Goal: Task Accomplishment & Management: Use online tool/utility

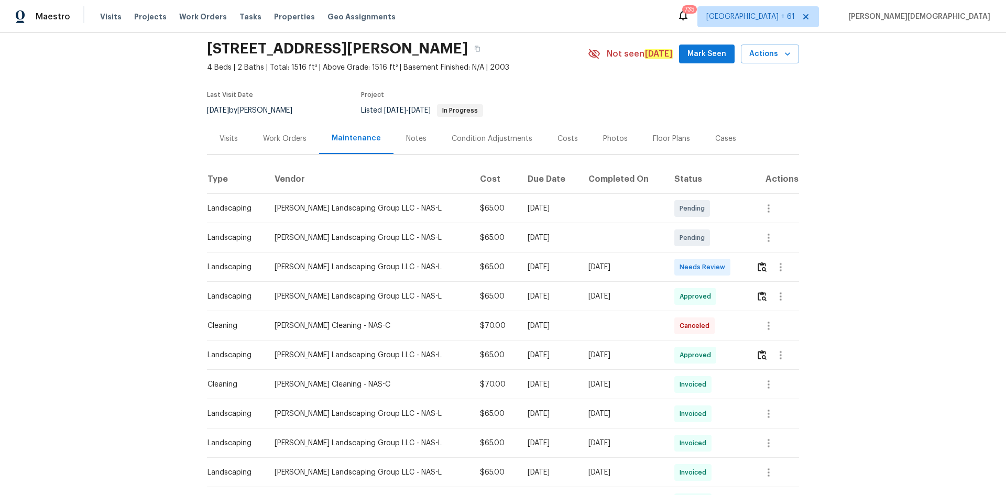
scroll to position [52, 0]
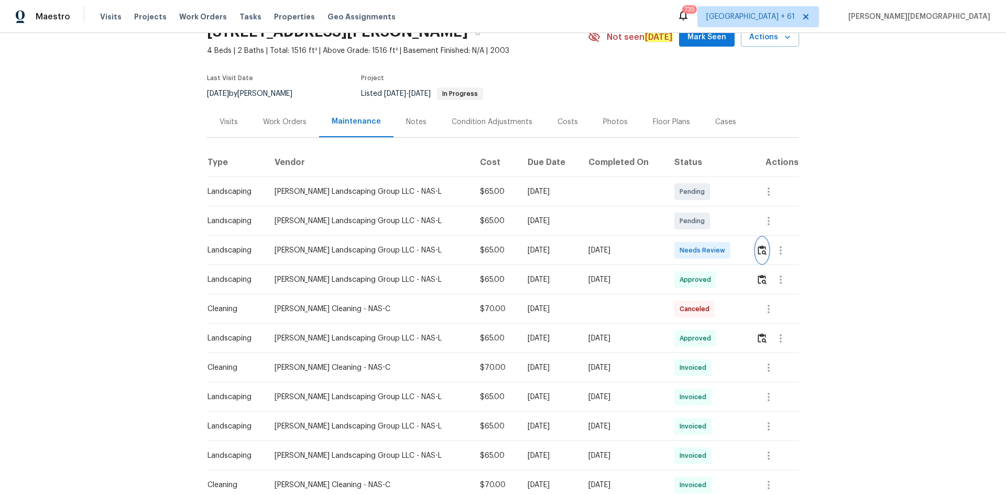
click at [541, 248] on img "button" at bounding box center [762, 250] width 9 height 10
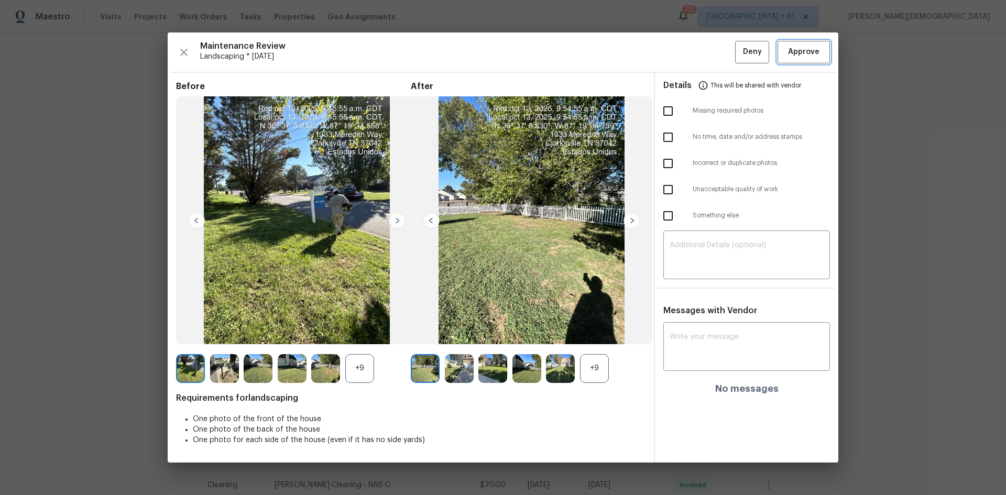
click at [541, 60] on button "Approve" at bounding box center [804, 52] width 52 height 23
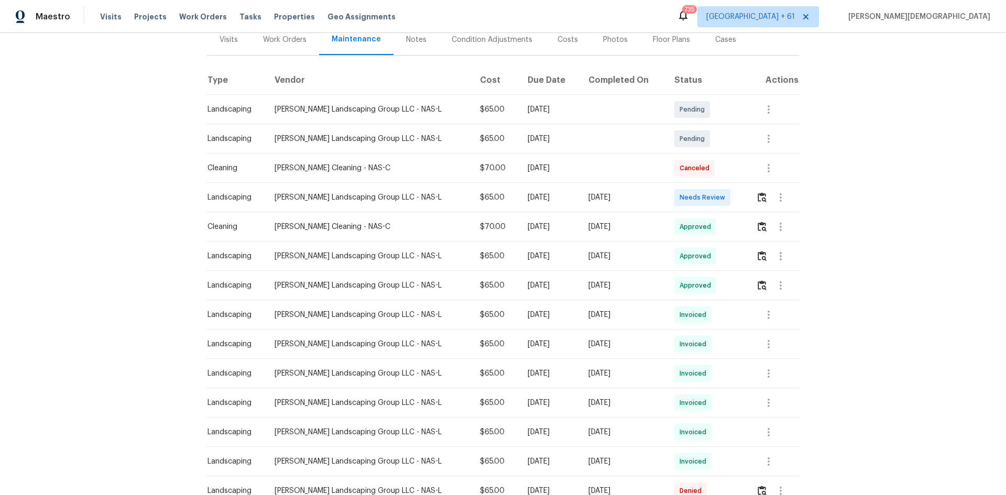
scroll to position [210, 0]
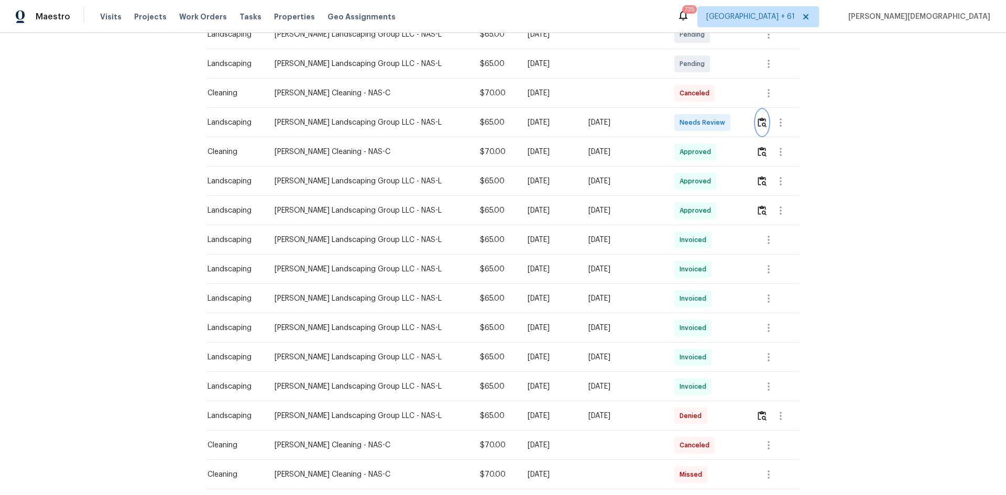
click at [541, 117] on img "button" at bounding box center [762, 122] width 9 height 10
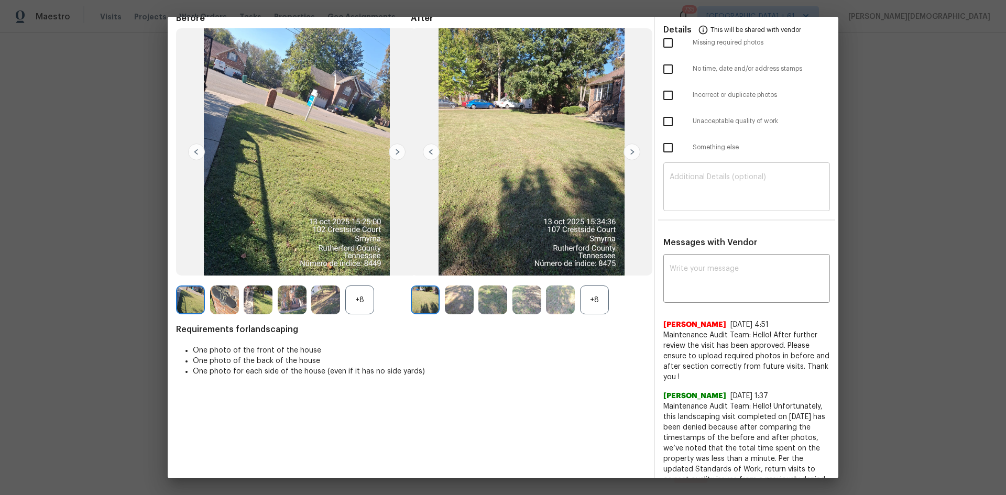
scroll to position [0, 0]
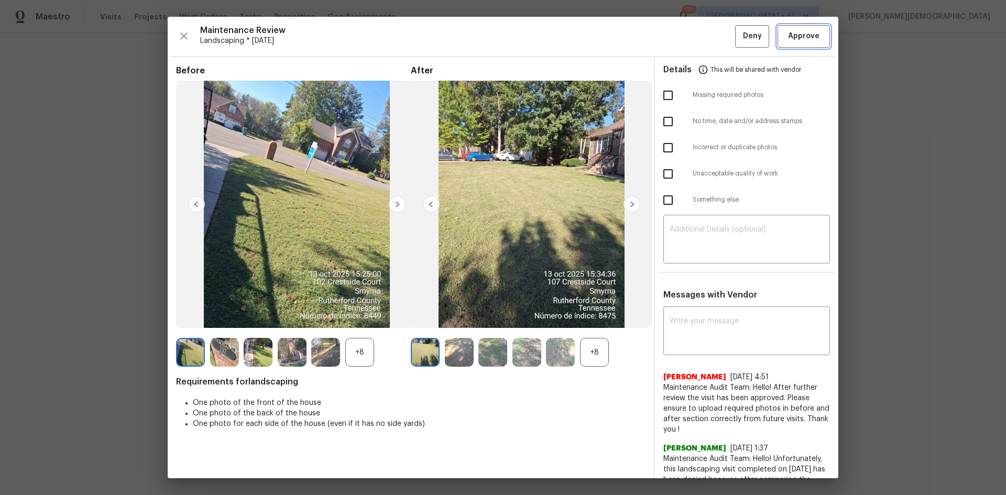
click at [541, 38] on span "Approve" at bounding box center [803, 36] width 31 height 13
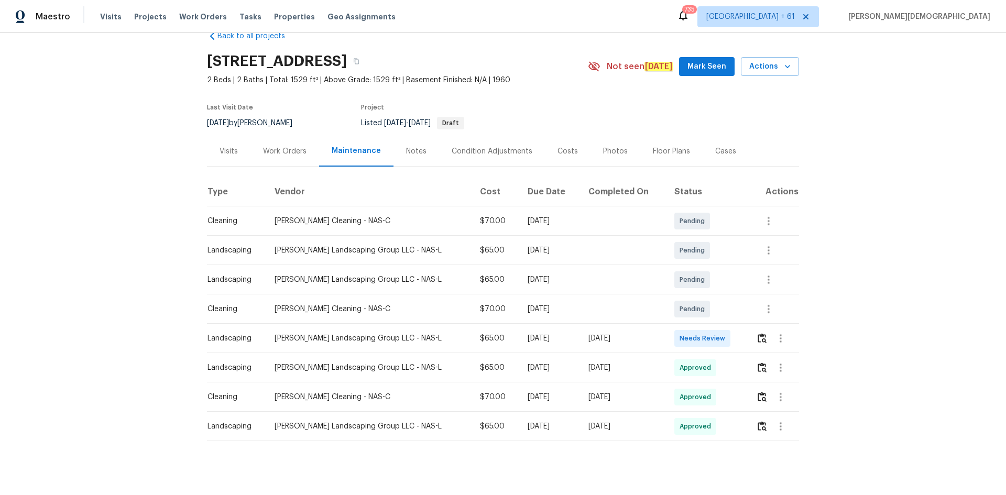
scroll to position [35, 0]
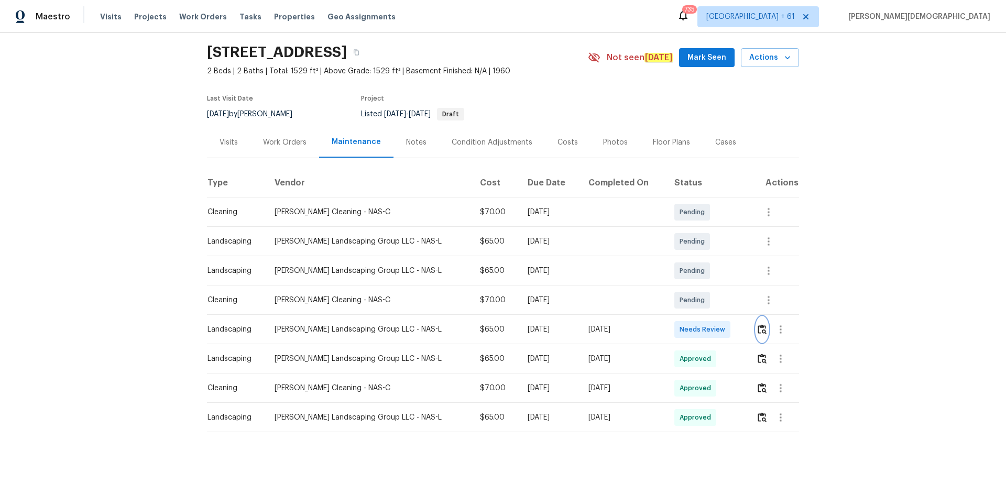
click at [715, 317] on button "button" at bounding box center [762, 329] width 12 height 25
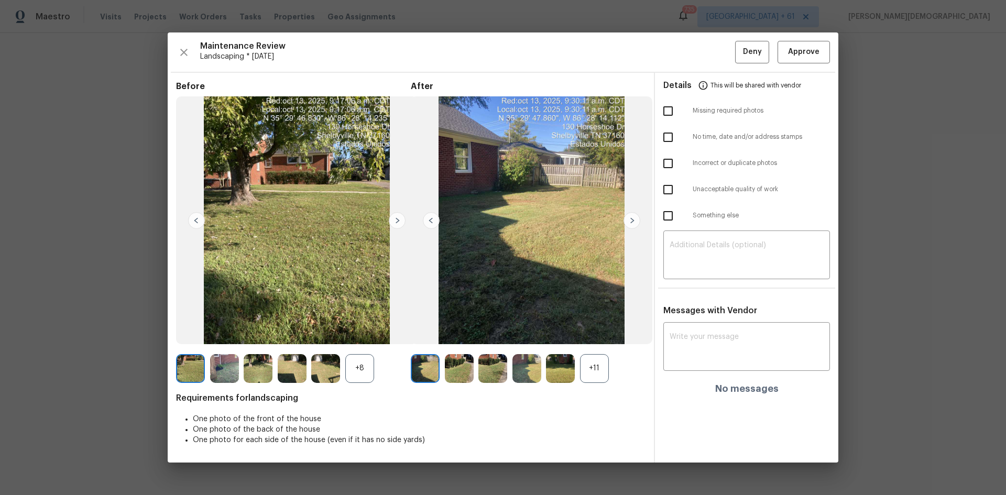
click at [715, 69] on div "Maintenance Review Landscaping * Mon, Oct 13 Deny Approve Before +8 After +11 R…" at bounding box center [503, 247] width 671 height 430
click at [715, 44] on button "Approve" at bounding box center [804, 52] width 52 height 23
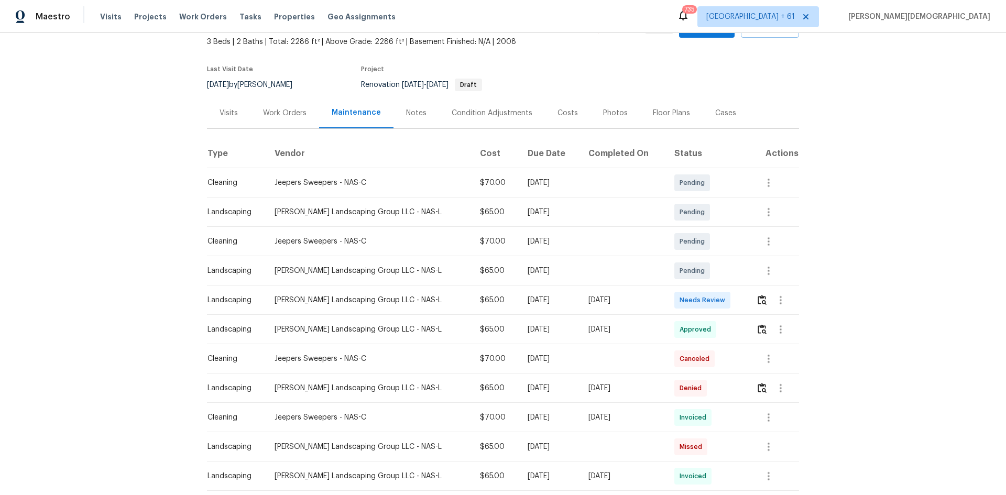
scroll to position [157, 0]
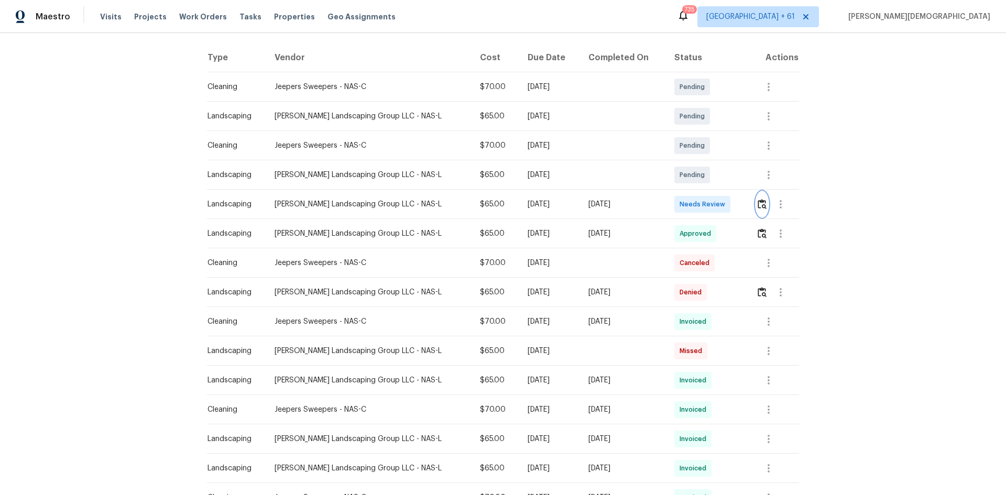
click at [541, 201] on img "button" at bounding box center [762, 204] width 9 height 10
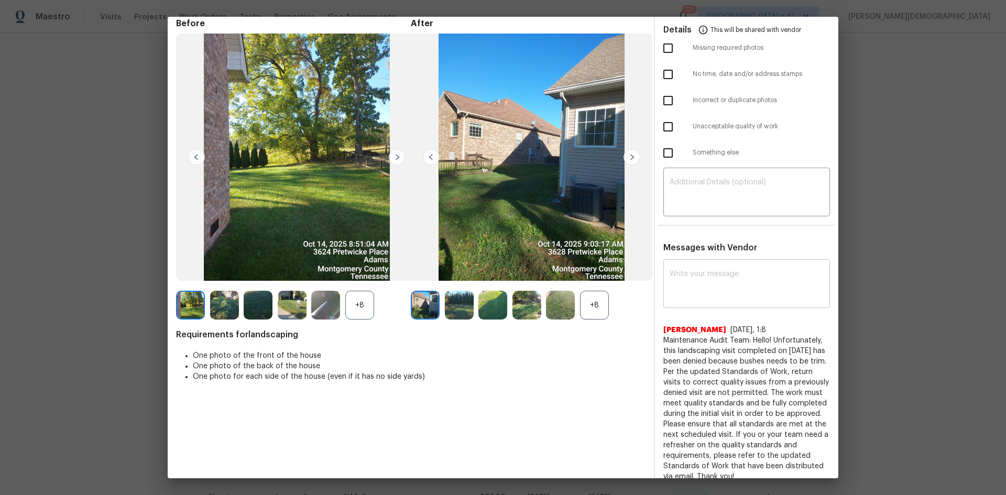
scroll to position [0, 0]
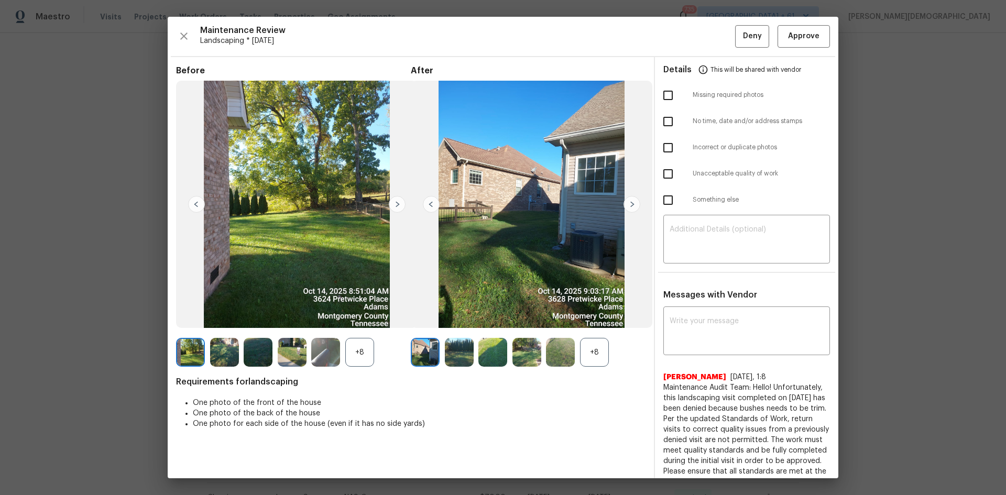
click at [541, 48] on div "Maintenance Review Landscaping * Mon, Oct 13 Deny Approve Before +8 After +8 Re…" at bounding box center [503, 248] width 671 height 462
click at [541, 43] on button "Approve" at bounding box center [804, 36] width 52 height 23
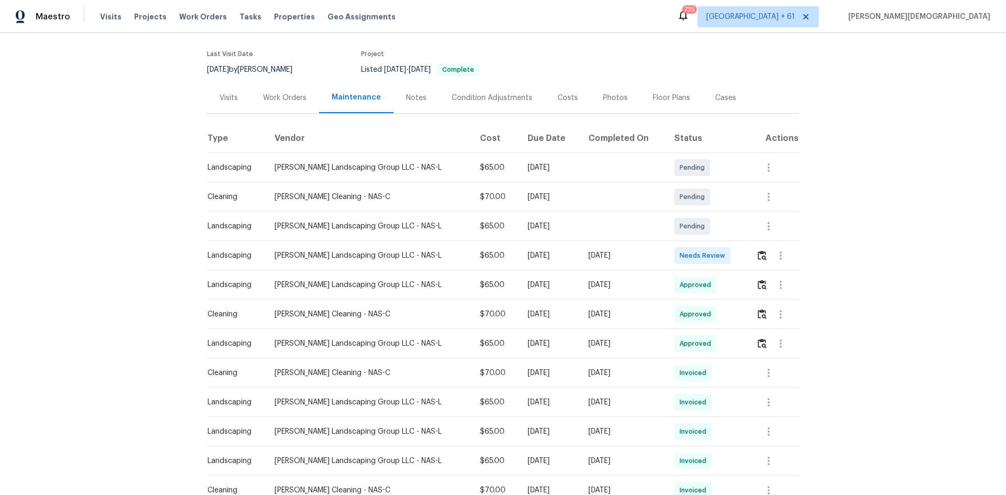
scroll to position [157, 0]
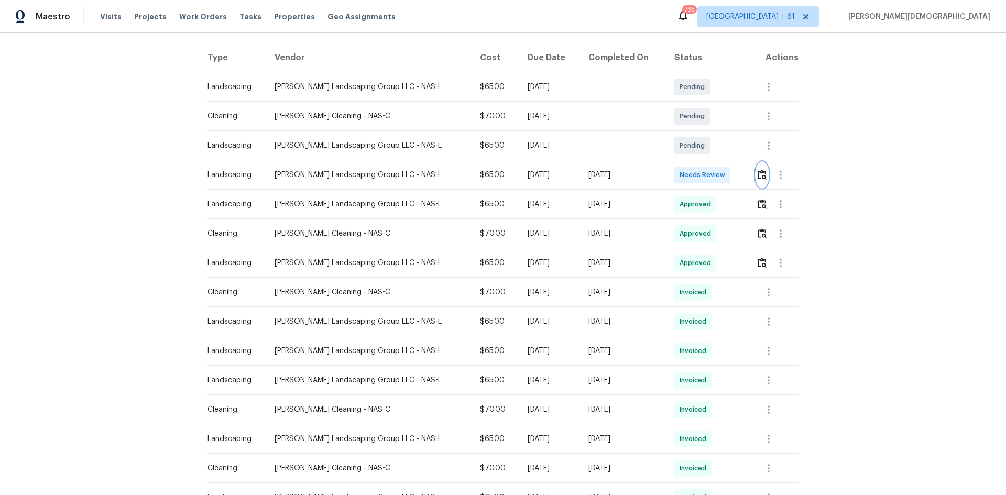
click at [541, 171] on button "button" at bounding box center [762, 174] width 12 height 25
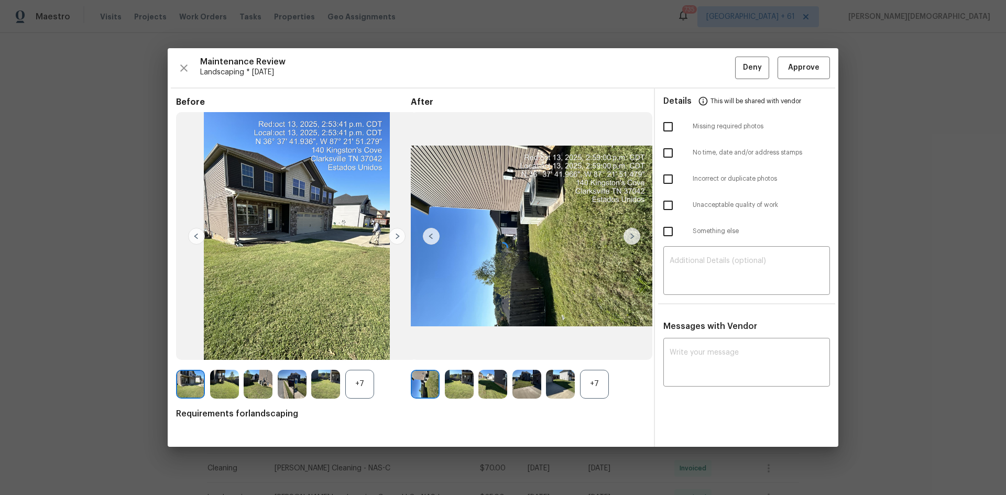
click at [541, 73] on div at bounding box center [503, 247] width 671 height 398
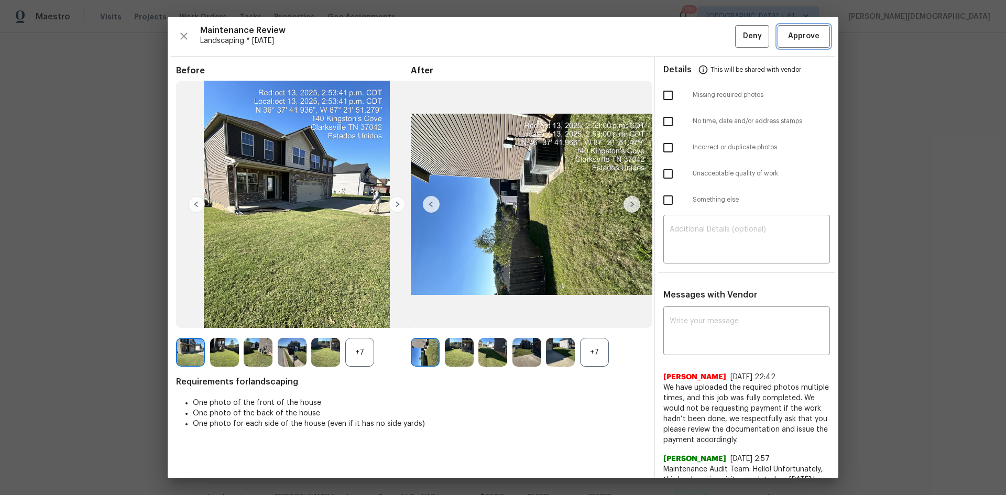
click at [541, 31] on span "Approve" at bounding box center [803, 36] width 31 height 13
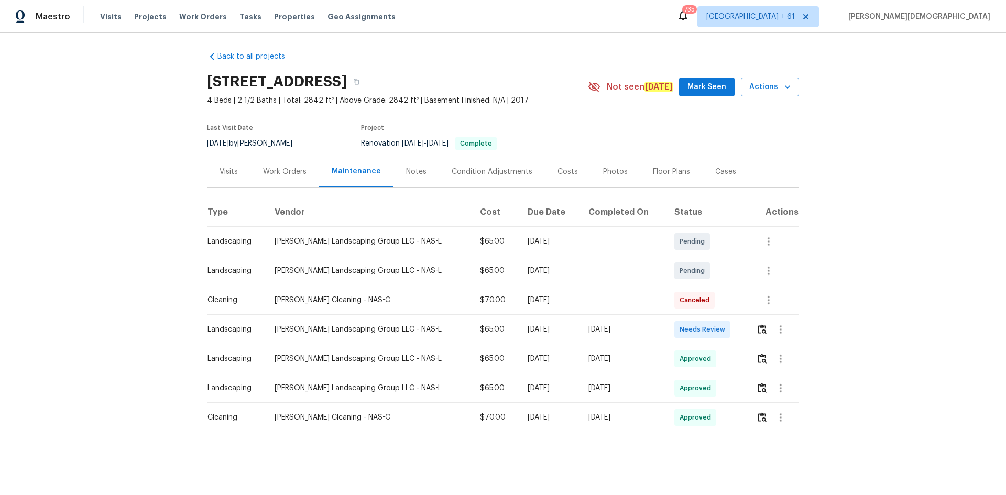
scroll to position [6, 0]
click at [715, 324] on img "button" at bounding box center [762, 329] width 9 height 10
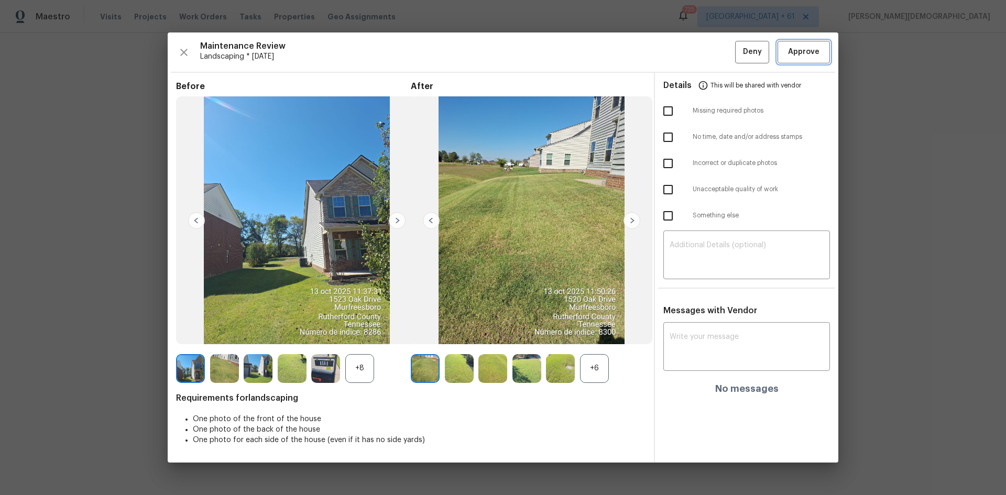
click at [715, 52] on span "Approve" at bounding box center [803, 52] width 31 height 13
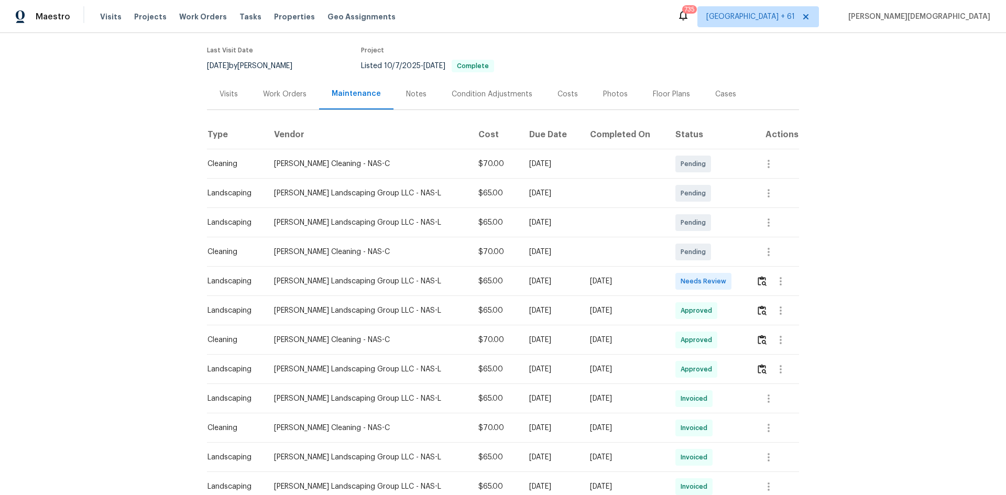
scroll to position [157, 0]
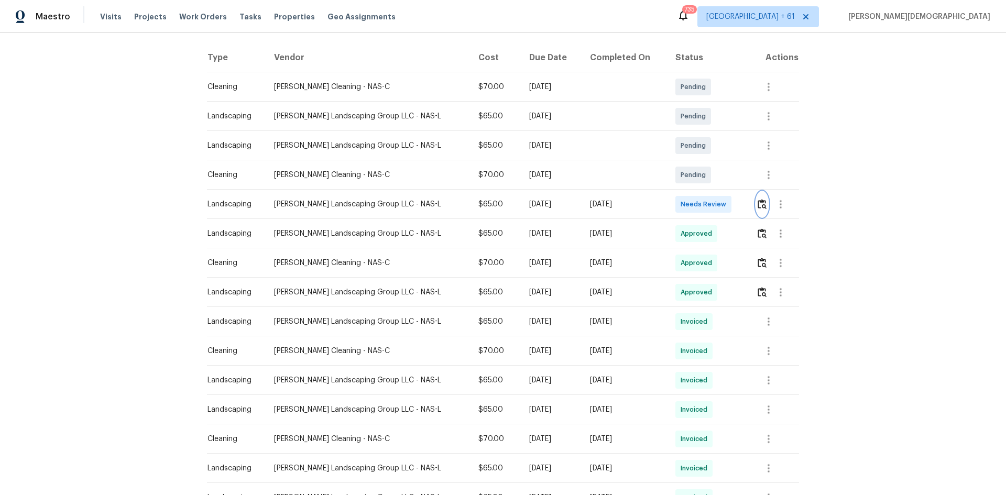
click at [541, 199] on img "button" at bounding box center [762, 204] width 9 height 10
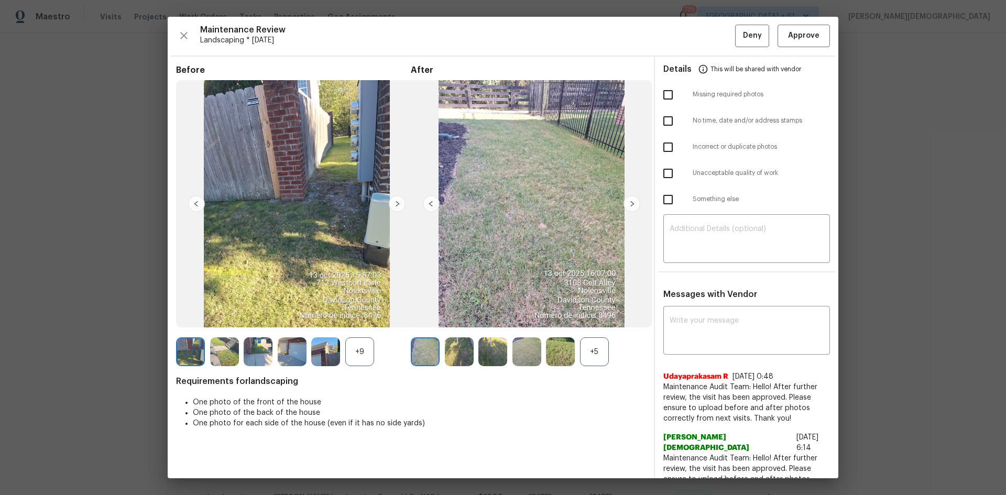
scroll to position [0, 0]
click at [541, 40] on span "Approve" at bounding box center [803, 36] width 31 height 13
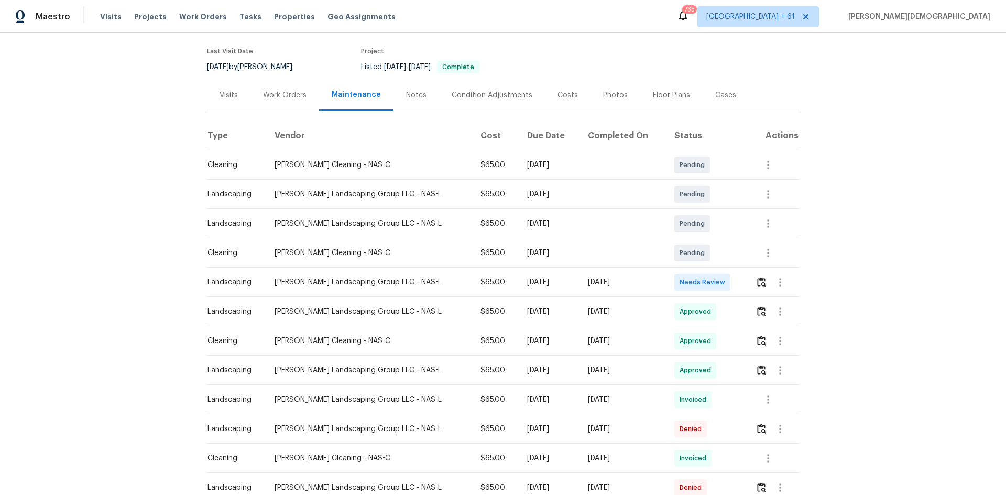
scroll to position [210, 0]
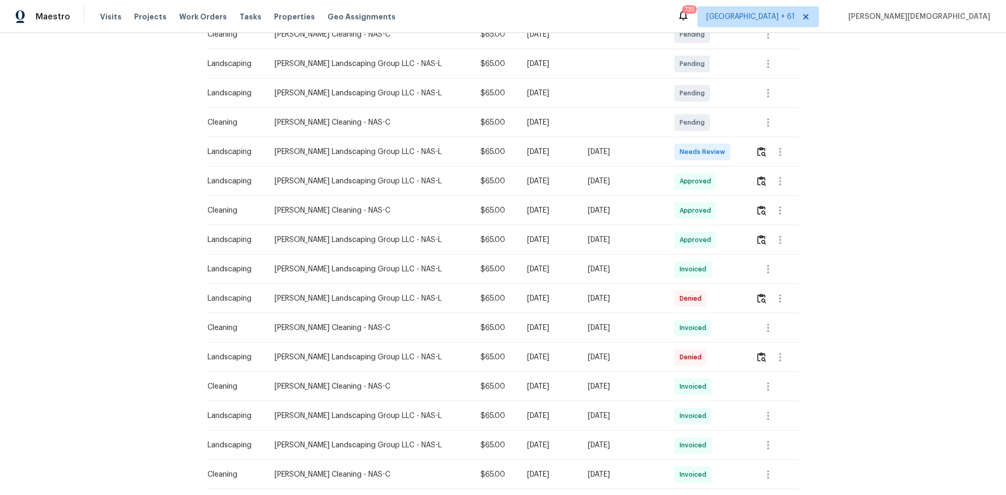
click at [715, 159] on td at bounding box center [773, 151] width 52 height 29
click at [715, 146] on button "button" at bounding box center [762, 151] width 12 height 25
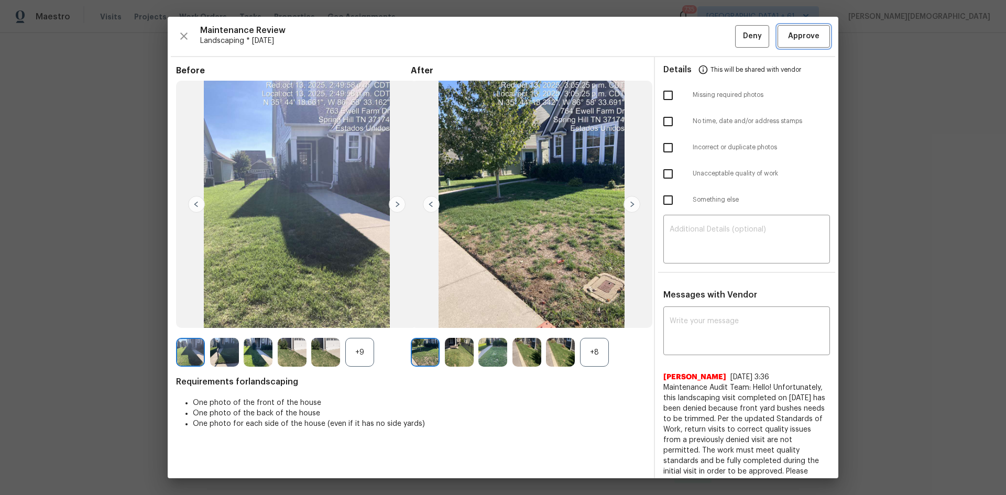
click at [715, 35] on span "Approve" at bounding box center [803, 36] width 31 height 13
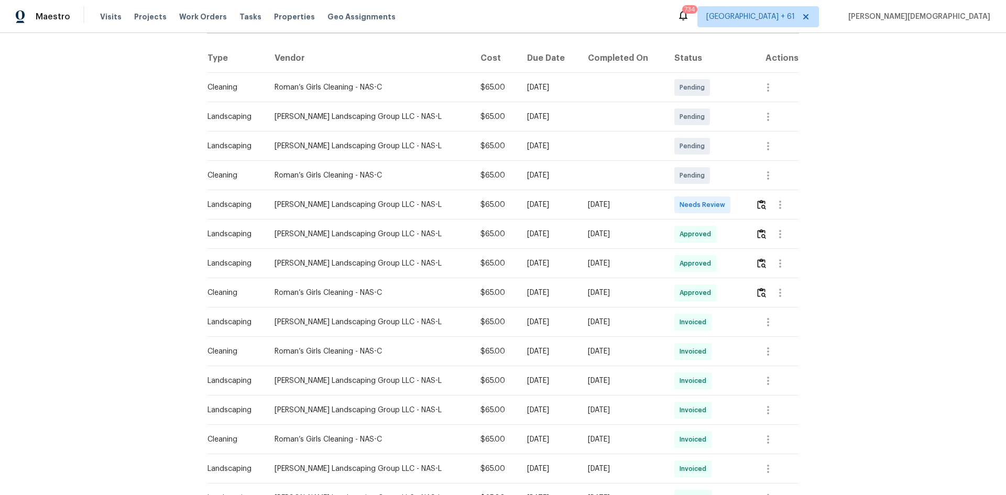
scroll to position [157, 0]
click at [715, 200] on img "button" at bounding box center [761, 204] width 9 height 10
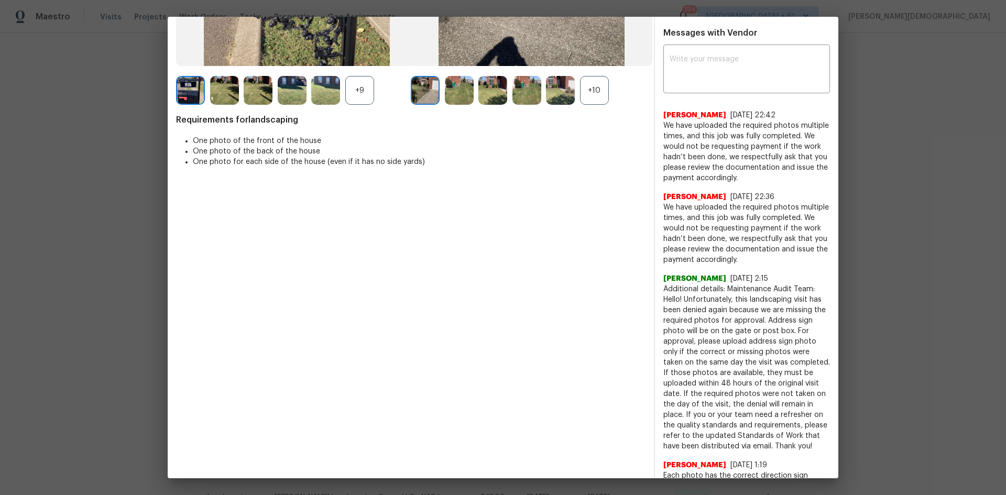
scroll to position [0, 0]
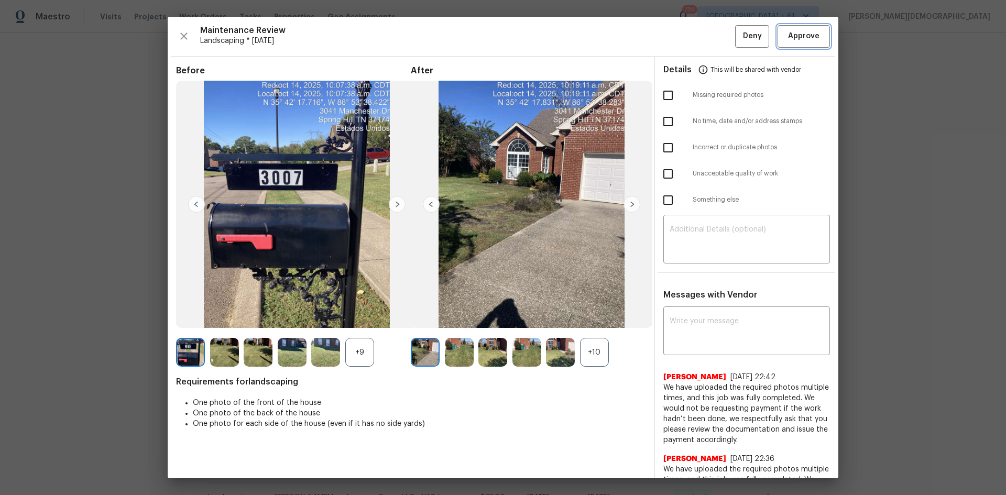
click at [715, 31] on span "Approve" at bounding box center [803, 36] width 31 height 13
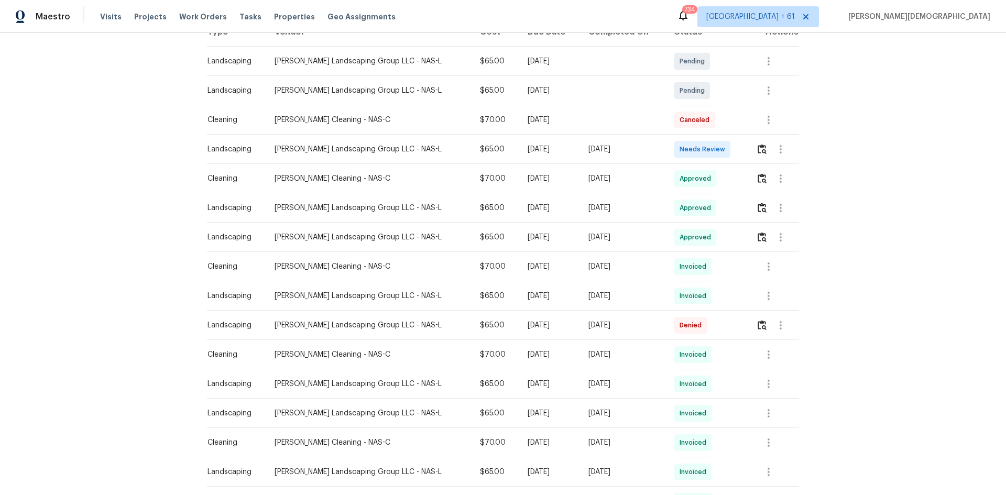
scroll to position [157, 0]
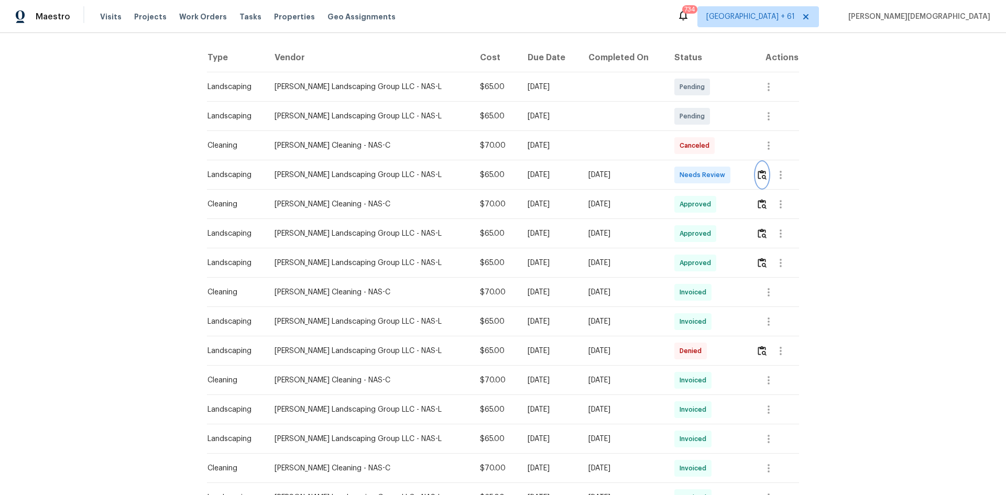
click at [715, 164] on button "button" at bounding box center [762, 174] width 12 height 25
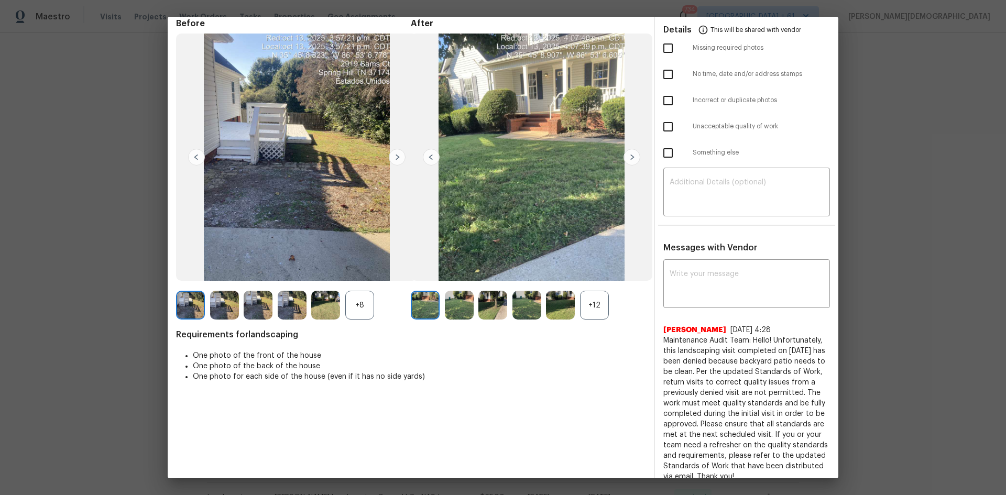
scroll to position [0, 0]
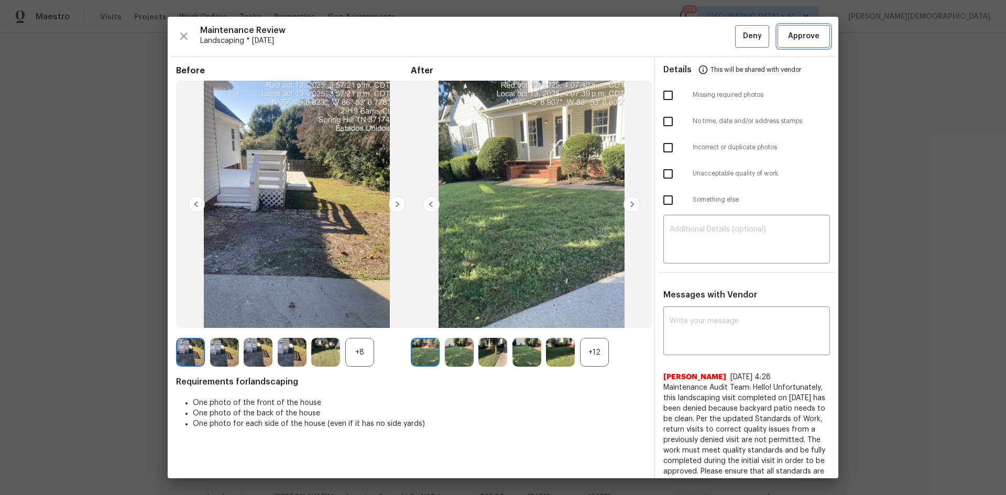
click at [715, 31] on span "Approve" at bounding box center [804, 36] width 36 height 13
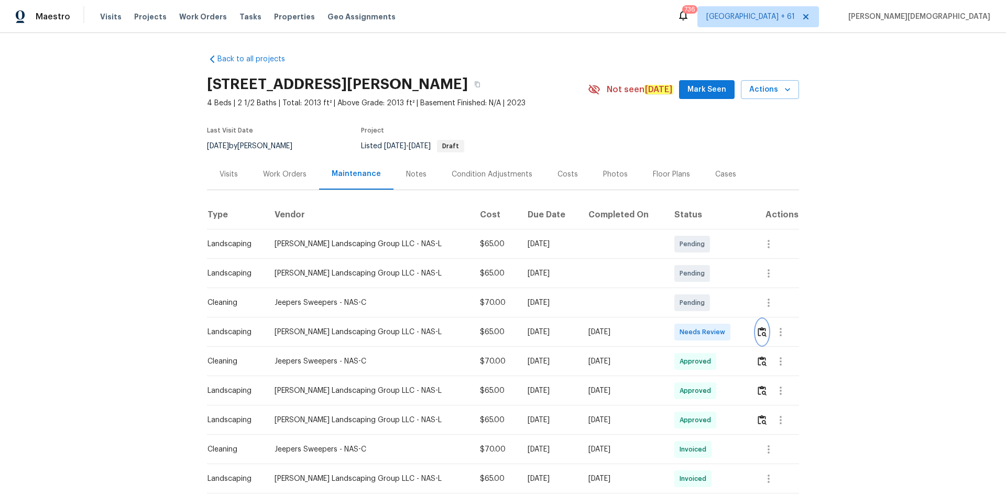
click at [758, 327] on img "button" at bounding box center [762, 332] width 9 height 10
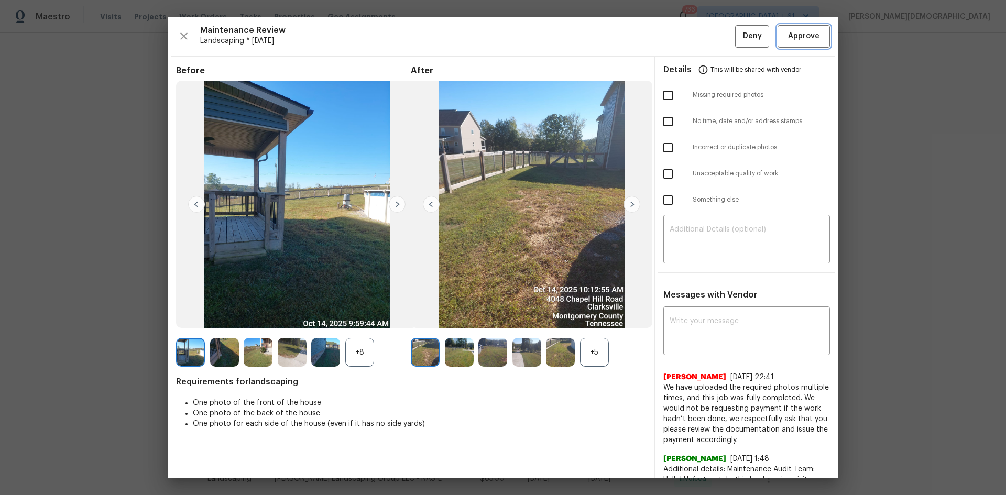
click at [783, 44] on button "Approve" at bounding box center [804, 36] width 52 height 23
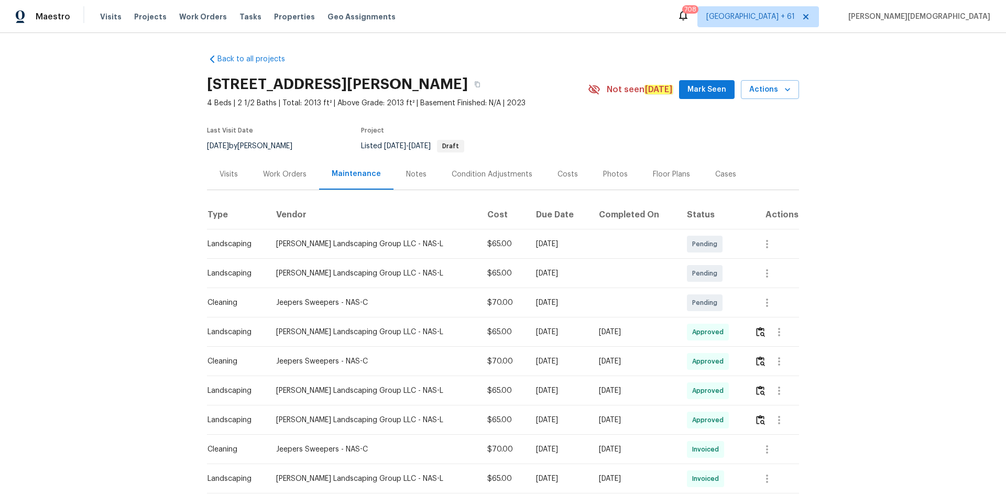
click at [762, 115] on section "4048 Chapel Hill Rd, Clarksville, TN 37040 4 Beds | 2 1/2 Baths | Total: 2013 f…" at bounding box center [503, 115] width 592 height 88
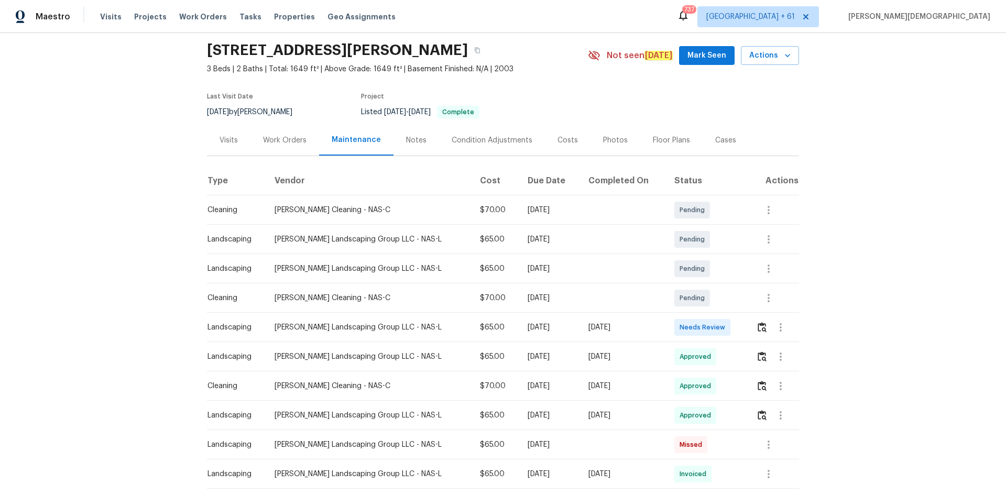
scroll to position [52, 0]
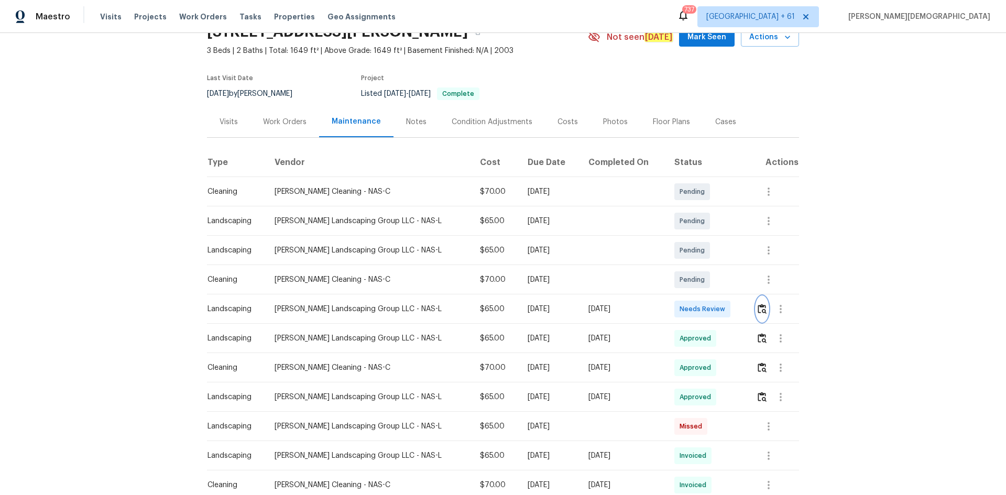
click at [756, 305] on button "button" at bounding box center [762, 309] width 12 height 25
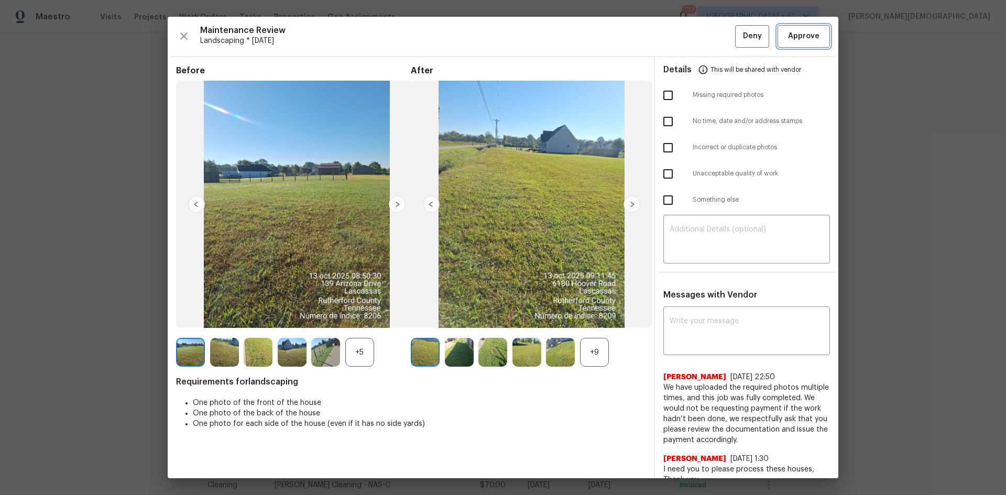
click at [799, 30] on span "Approve" at bounding box center [803, 36] width 31 height 13
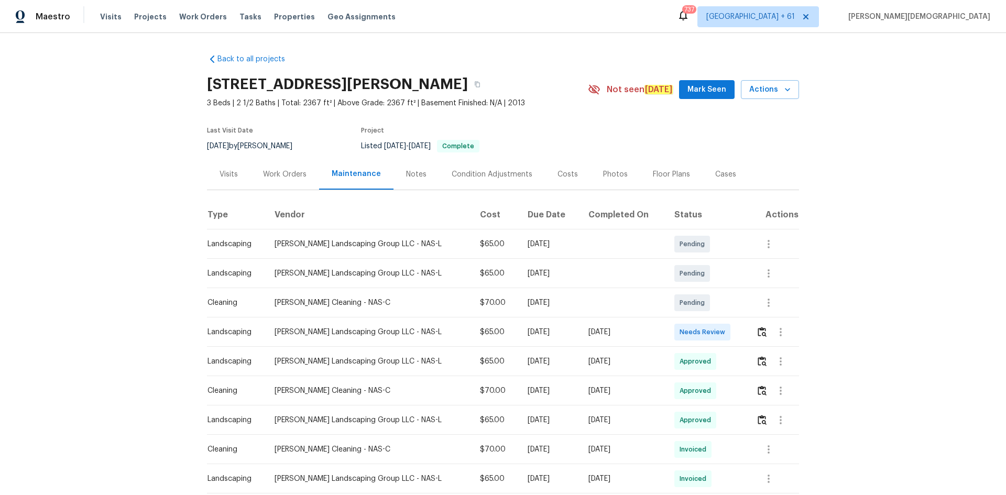
click at [752, 319] on td at bounding box center [773, 332] width 51 height 29
click at [756, 320] on div at bounding box center [777, 332] width 42 height 25
click at [759, 335] on button "button" at bounding box center [762, 332] width 12 height 25
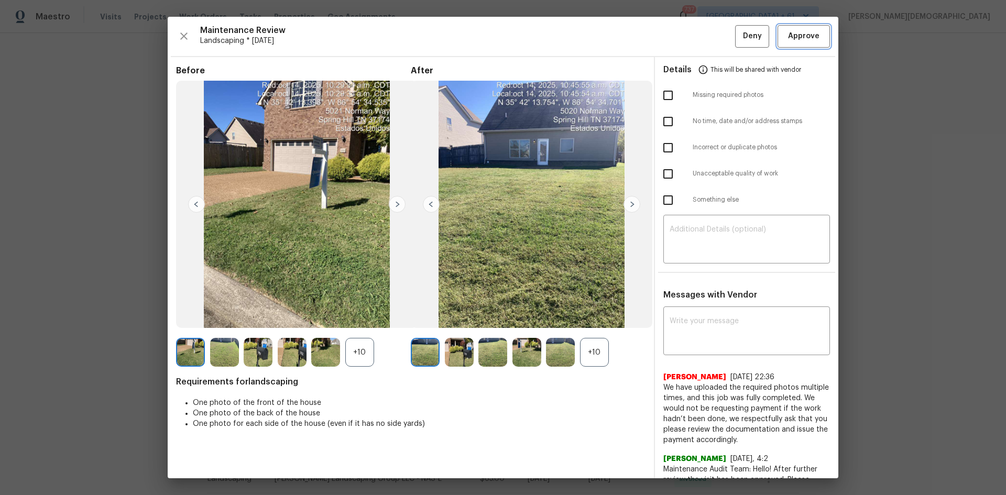
click at [800, 43] on button "Approve" at bounding box center [804, 36] width 52 height 23
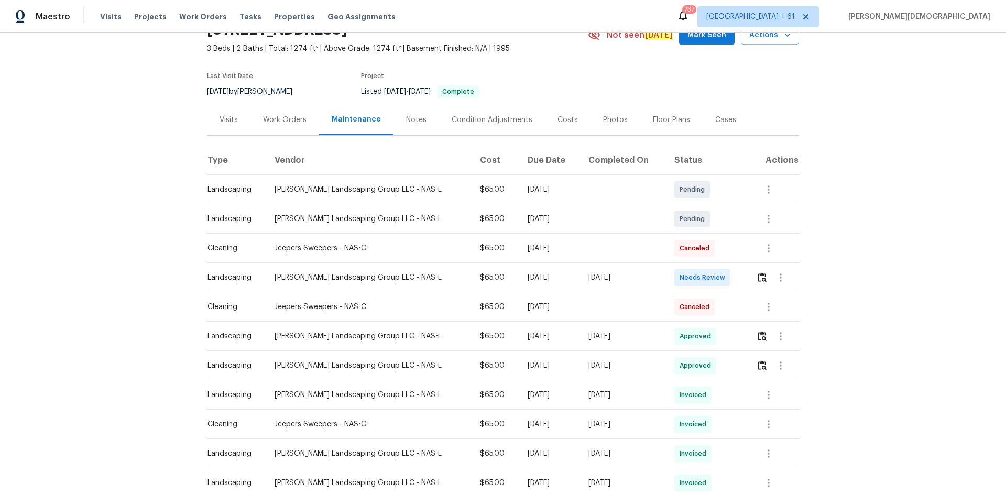
scroll to position [105, 0]
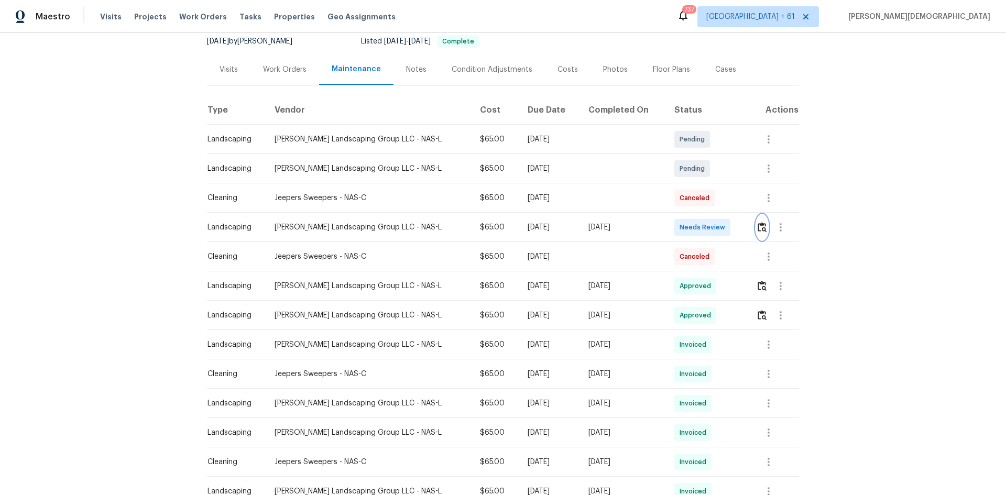
click at [541, 222] on img "button" at bounding box center [762, 227] width 9 height 10
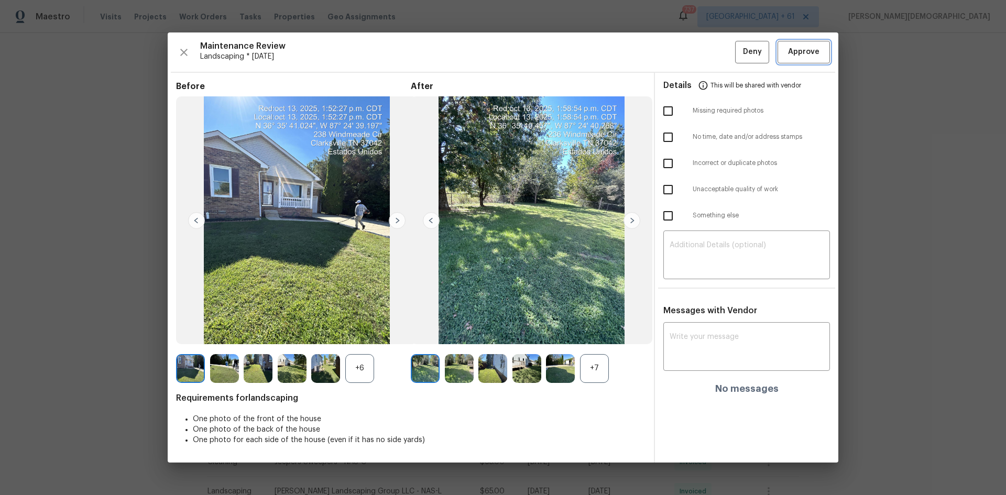
click at [541, 57] on span "Approve" at bounding box center [803, 52] width 31 height 13
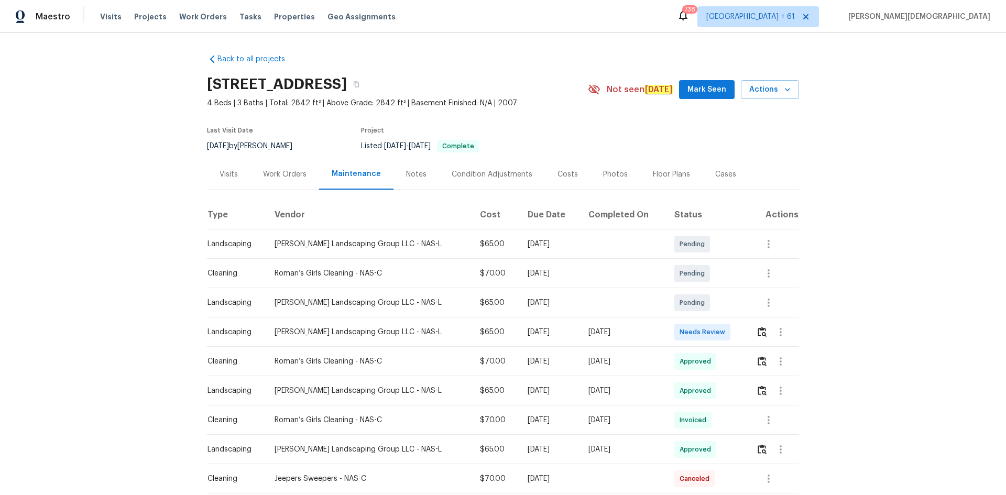
click at [751, 329] on td at bounding box center [773, 332] width 51 height 29
click at [752, 328] on td at bounding box center [773, 332] width 51 height 29
click at [758, 328] on img "button" at bounding box center [762, 332] width 9 height 10
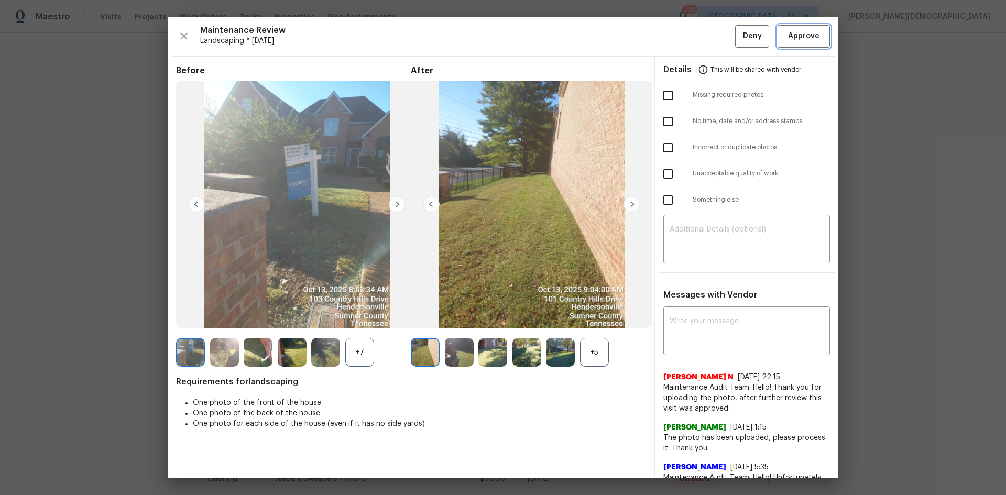
click at [786, 32] on span "Approve" at bounding box center [804, 36] width 36 height 13
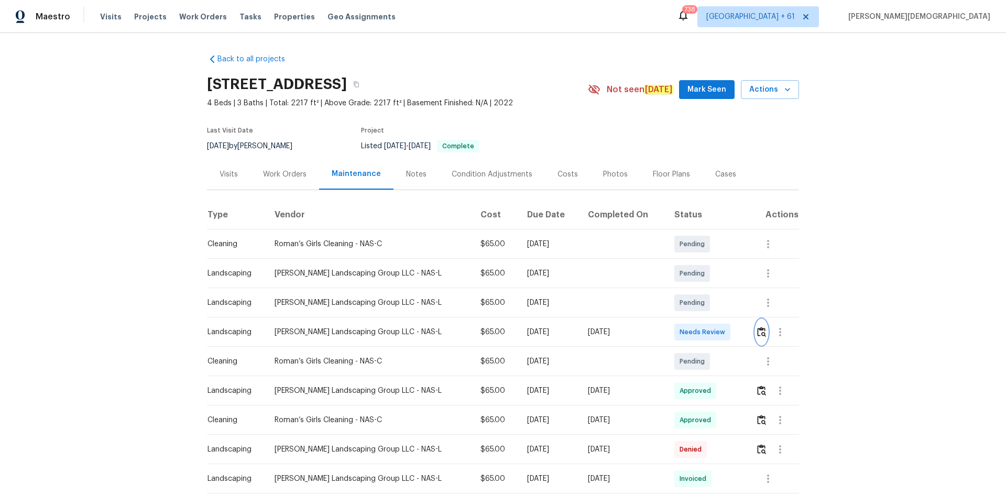
click at [715, 329] on img "button" at bounding box center [761, 332] width 9 height 10
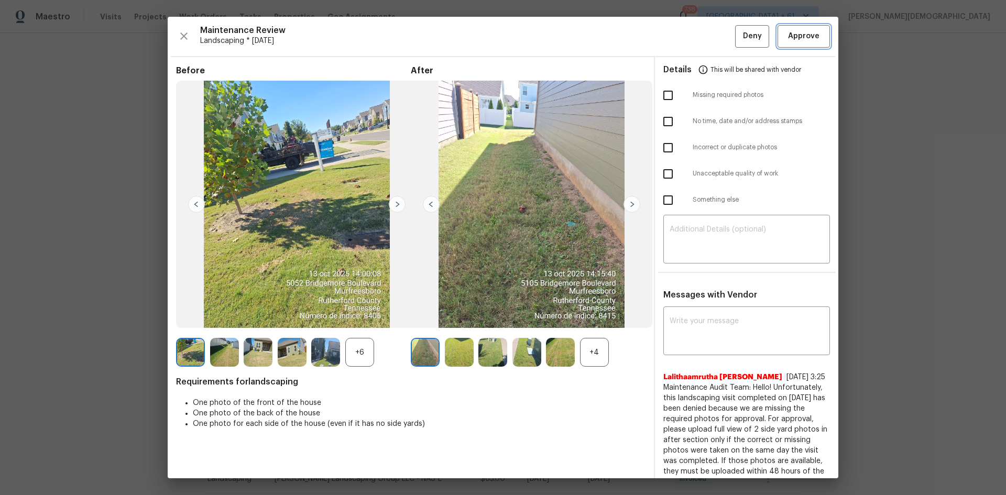
click at [715, 43] on button "Approve" at bounding box center [804, 36] width 52 height 23
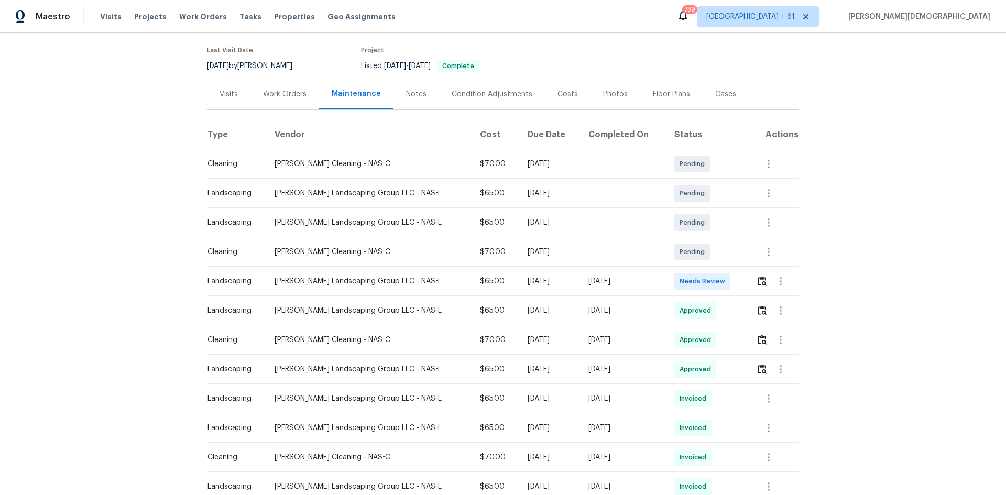
scroll to position [157, 0]
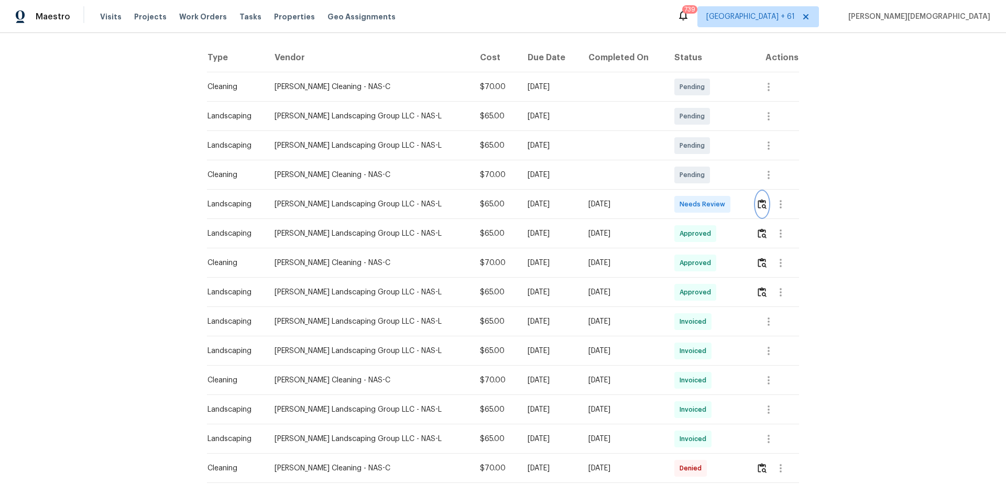
click at [763, 203] on button "button" at bounding box center [762, 204] width 12 height 25
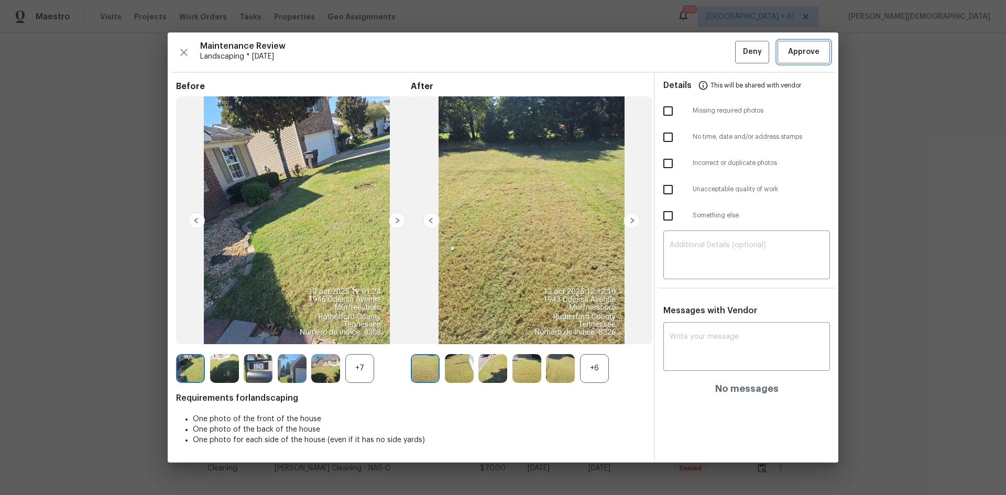
click at [800, 59] on button "Approve" at bounding box center [804, 52] width 52 height 23
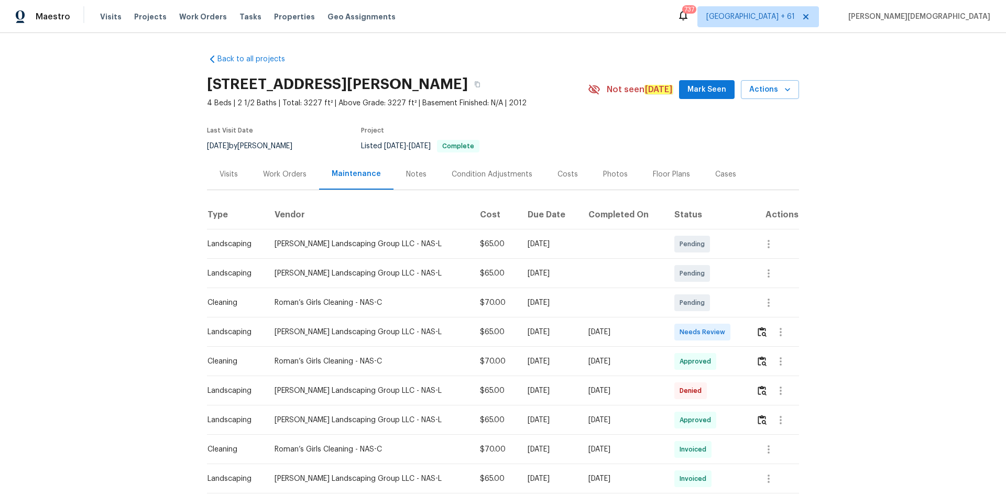
scroll to position [157, 0]
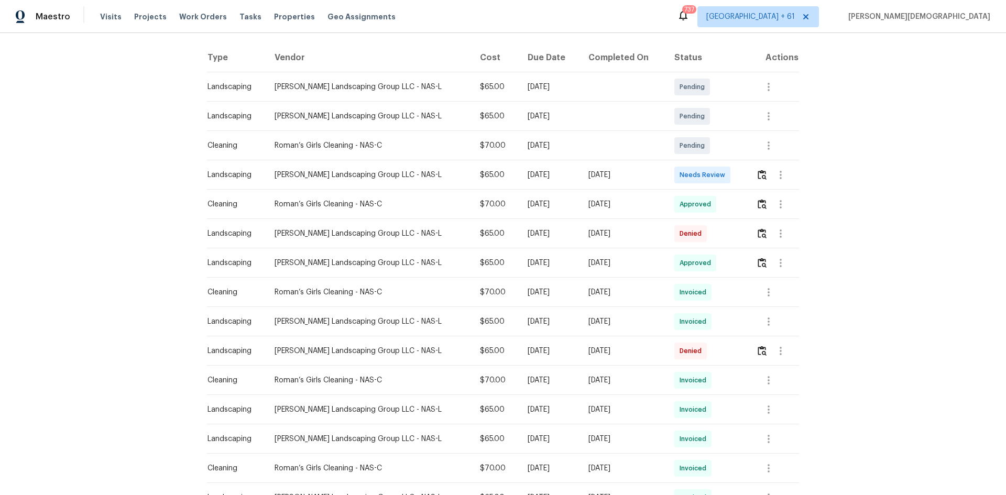
click at [715, 172] on td at bounding box center [773, 174] width 51 height 29
click at [715, 171] on img "button" at bounding box center [762, 175] width 9 height 10
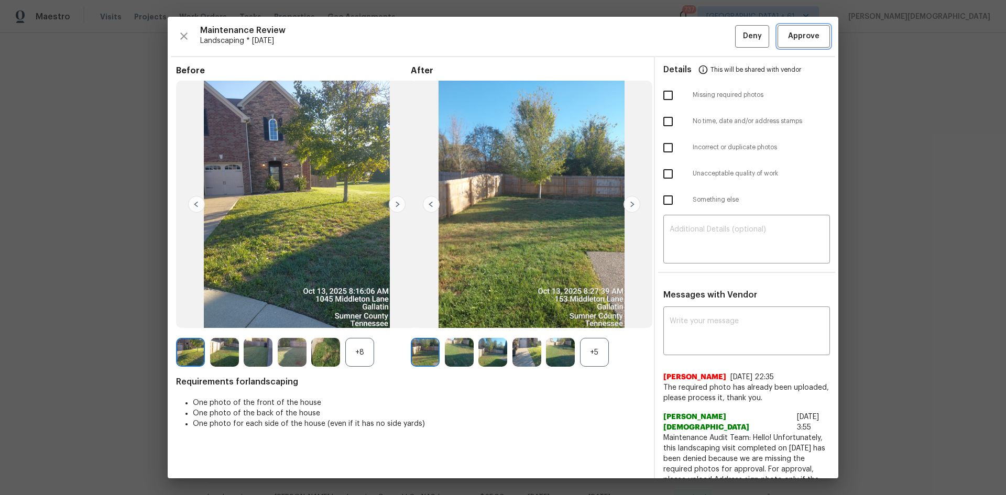
click at [715, 29] on button "Approve" at bounding box center [804, 36] width 52 height 23
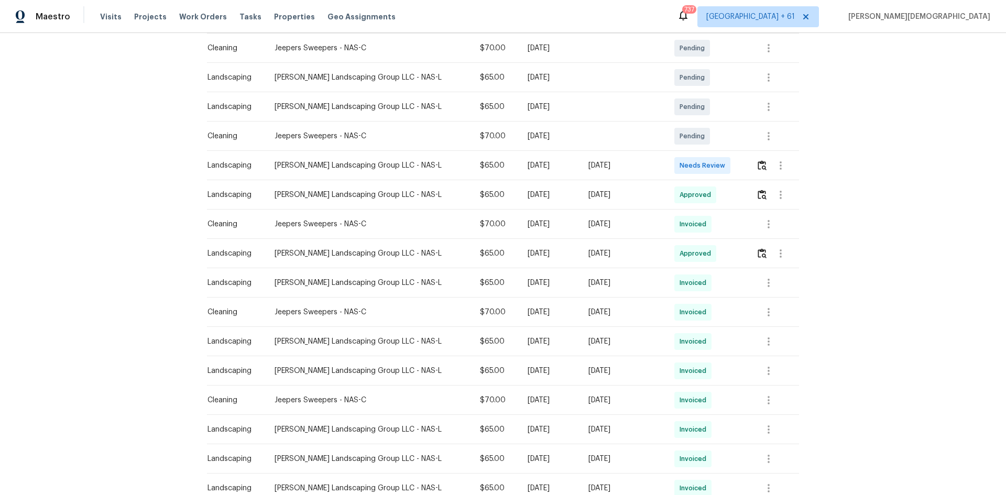
scroll to position [210, 0]
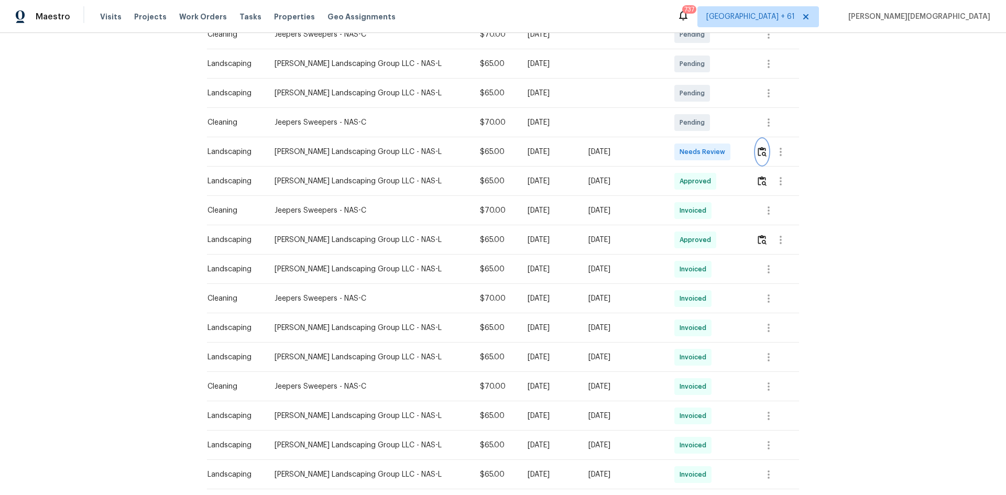
click at [541, 147] on img "button" at bounding box center [762, 152] width 9 height 10
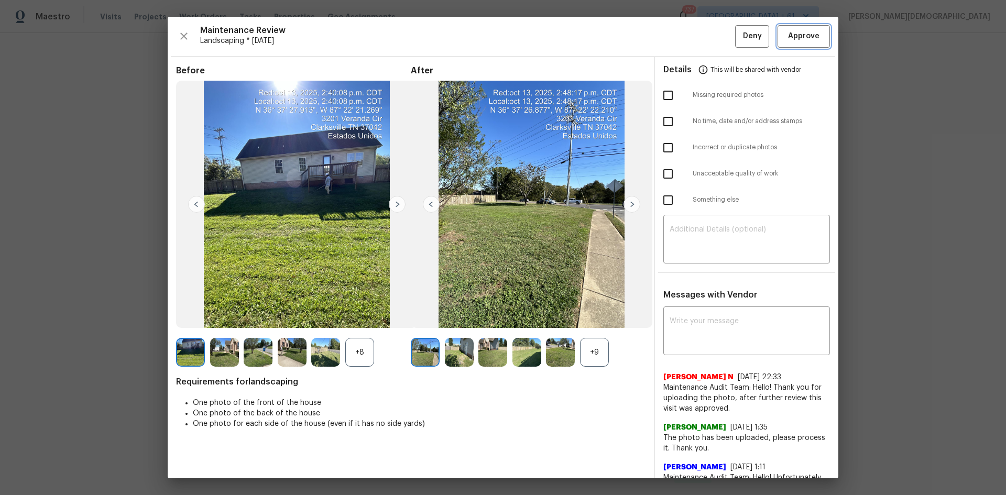
click at [541, 39] on span "Approve" at bounding box center [803, 36] width 31 height 13
